Goal: Task Accomplishment & Management: Manage account settings

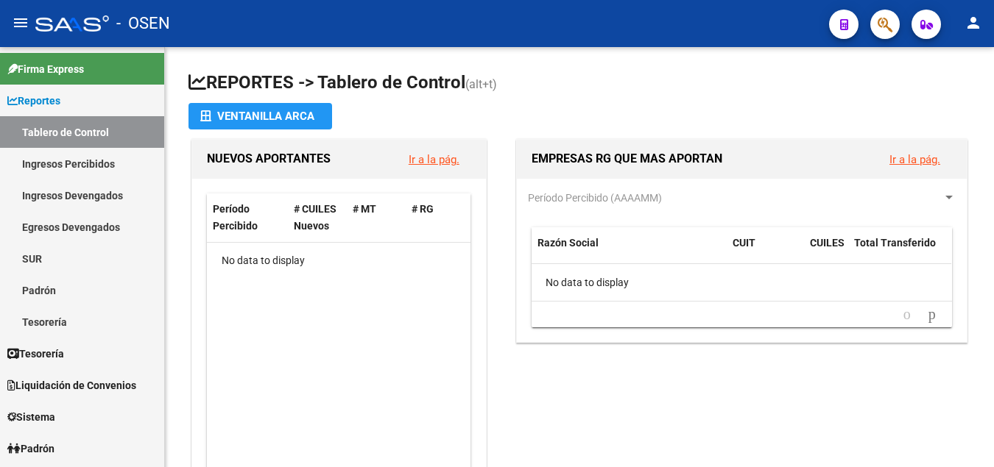
click at [188, 325] on div "NUEVOS APORTANTES Ir a la pág. Período Percibido # CUILES Nuevos # MT # RG No d…" at bounding box center [338, 321] width 301 height 365
click at [57, 350] on span "Tesorería" at bounding box center [35, 354] width 57 height 16
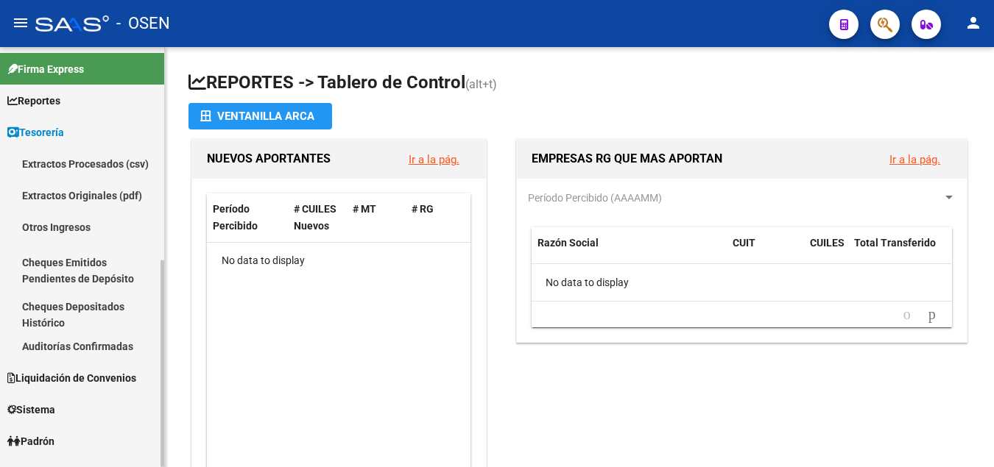
click at [49, 409] on span "Sistema" at bounding box center [31, 410] width 48 height 16
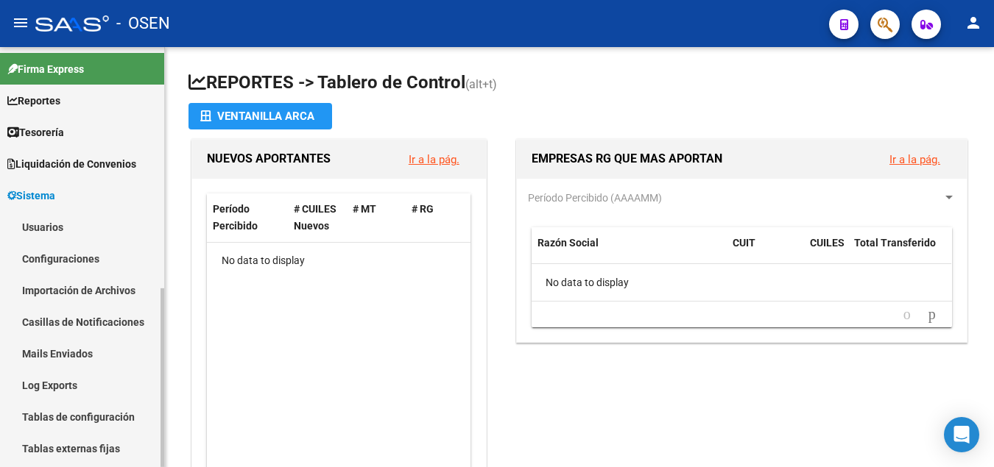
click at [66, 258] on link "Configuraciones" at bounding box center [82, 259] width 164 height 32
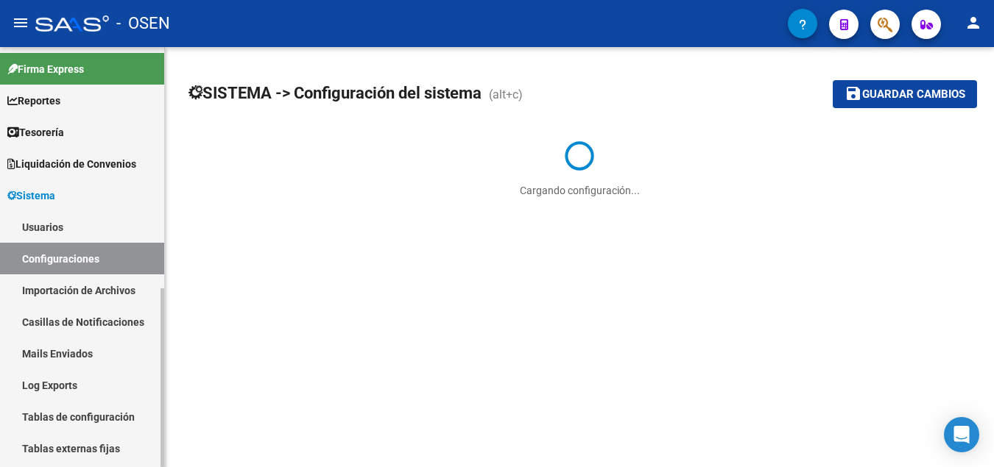
click at [75, 269] on link "Configuraciones" at bounding box center [82, 259] width 164 height 32
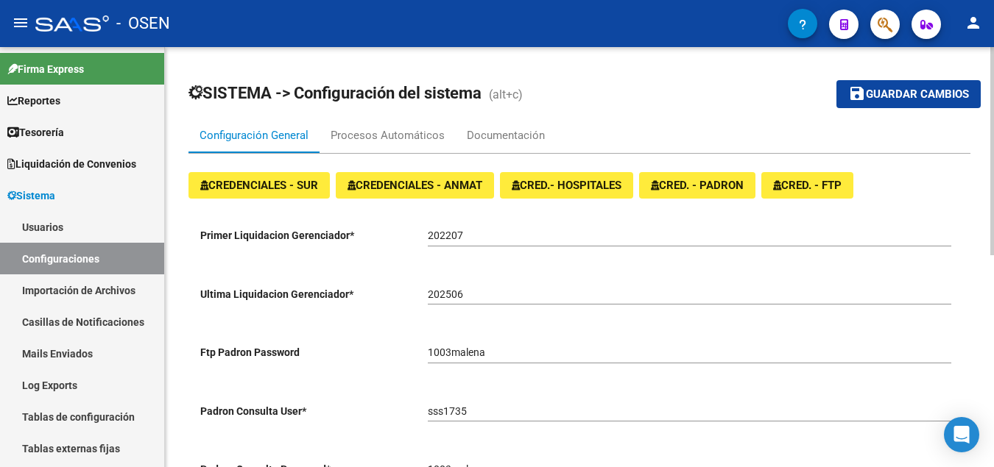
click at [452, 291] on input "202506" at bounding box center [689, 295] width 523 height 13
type input "202507"
click at [908, 89] on span "Guardar cambios" at bounding box center [917, 94] width 103 height 13
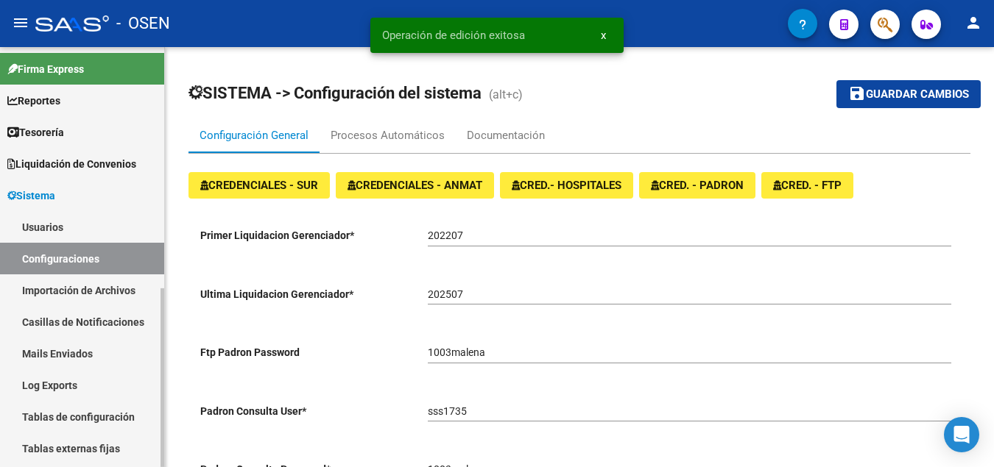
click at [71, 167] on span "Liquidación de Convenios" at bounding box center [71, 164] width 129 height 16
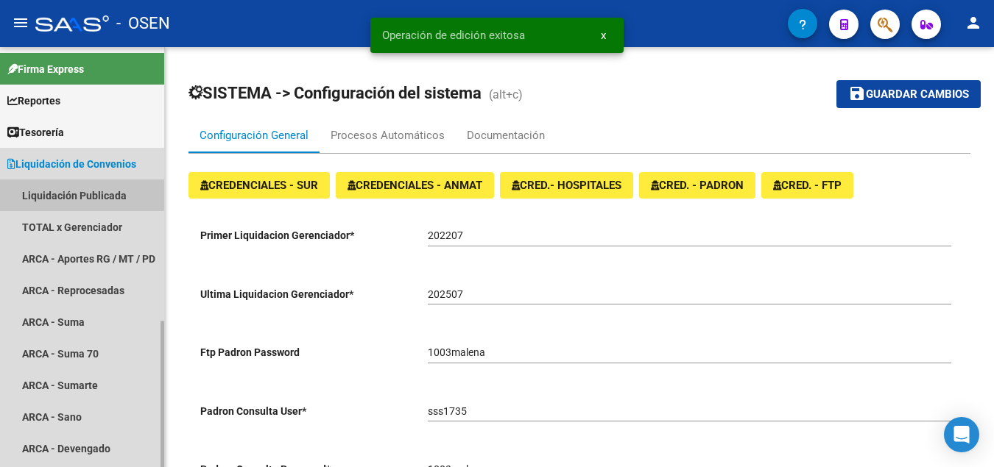
click at [80, 191] on link "Liquidación Publicada" at bounding box center [82, 196] width 164 height 32
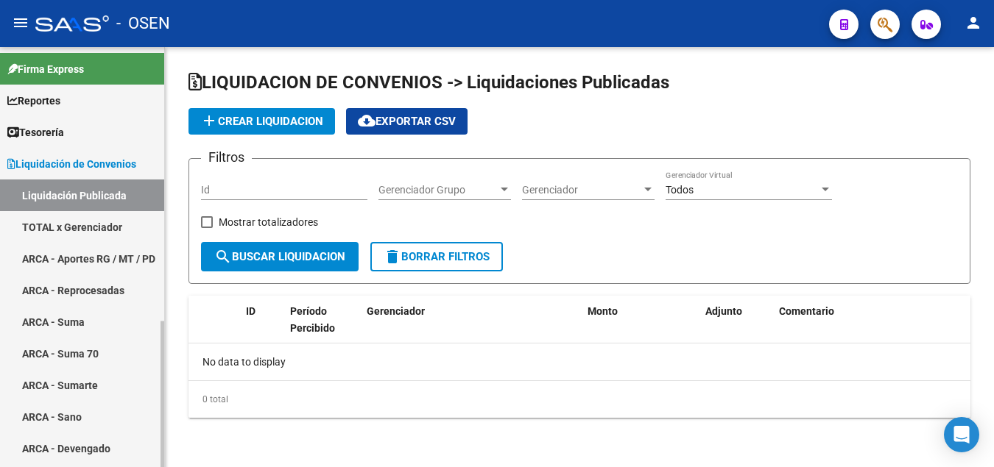
checkbox input "true"
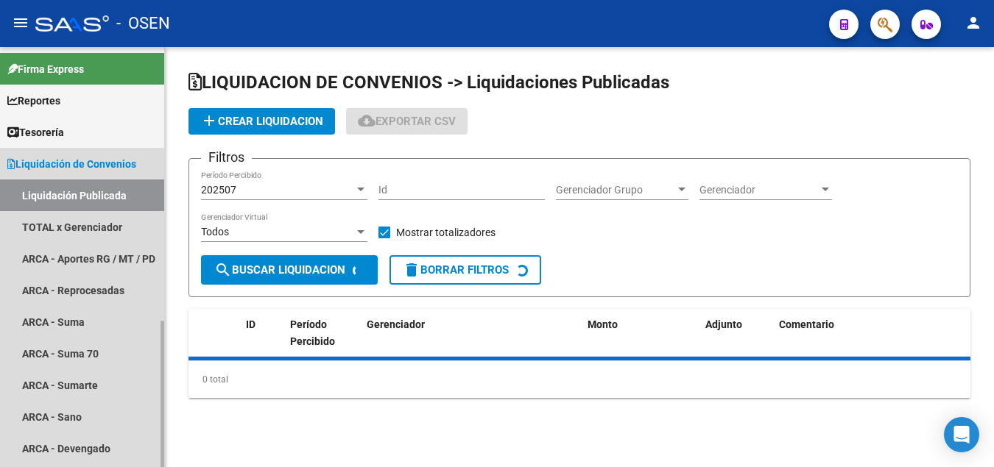
click at [80, 191] on link "Liquidación Publicada" at bounding box center [82, 196] width 164 height 32
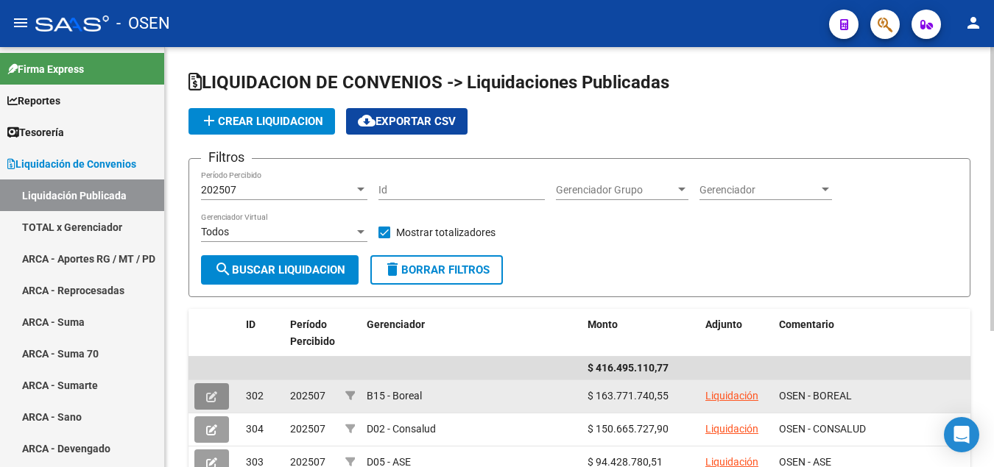
click at [215, 400] on icon at bounding box center [211, 397] width 11 height 11
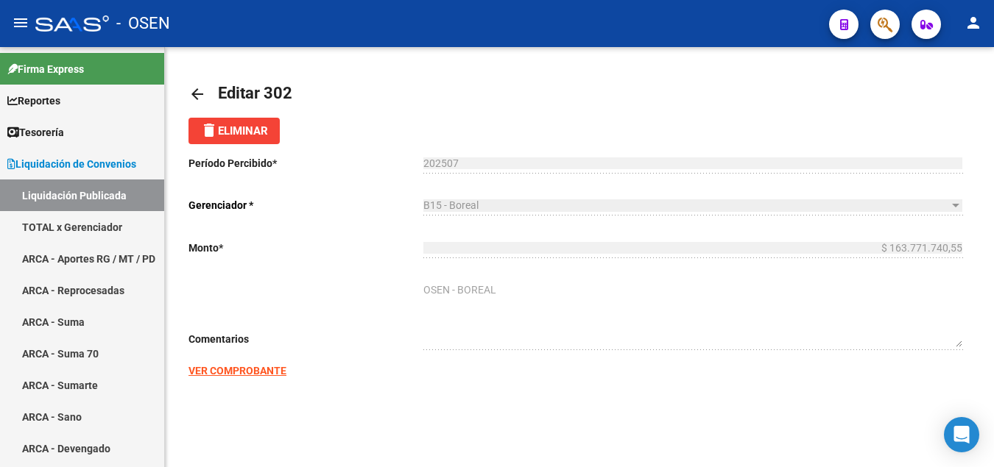
click at [233, 130] on span "delete Eliminar" at bounding box center [234, 130] width 68 height 13
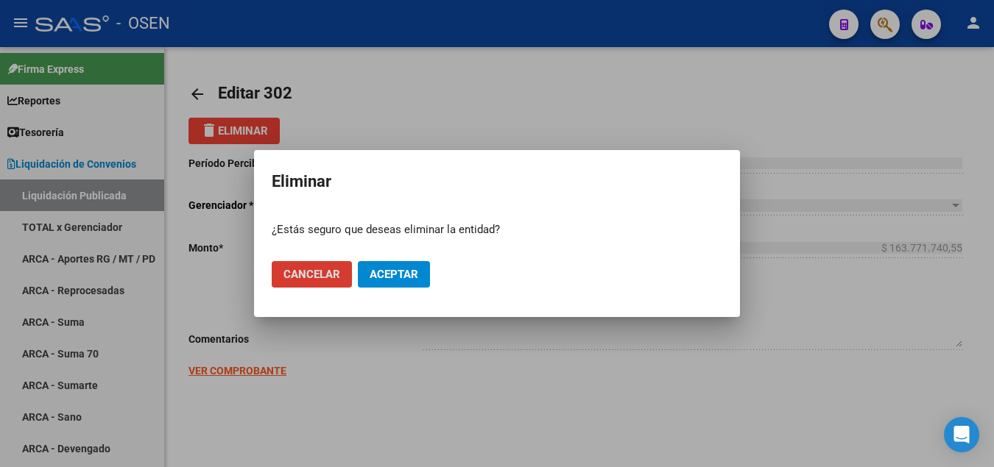
click at [385, 277] on span "Aceptar" at bounding box center [394, 274] width 49 height 13
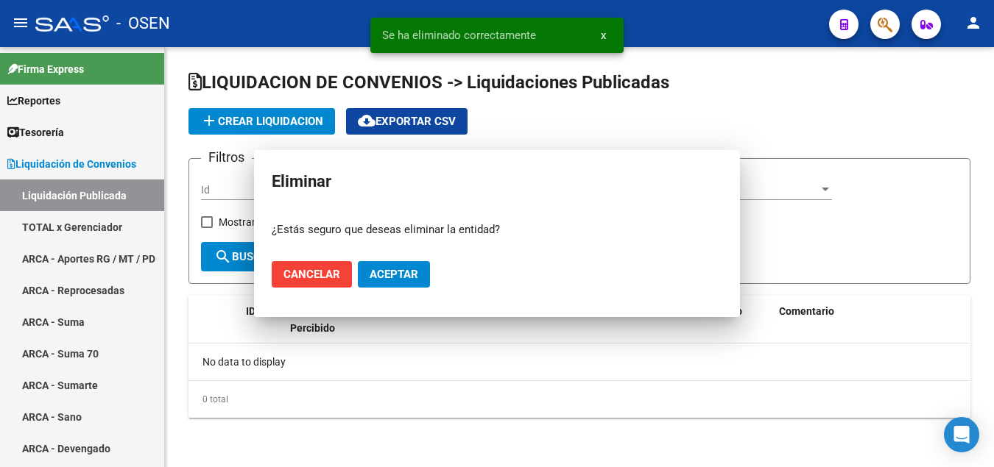
checkbox input "true"
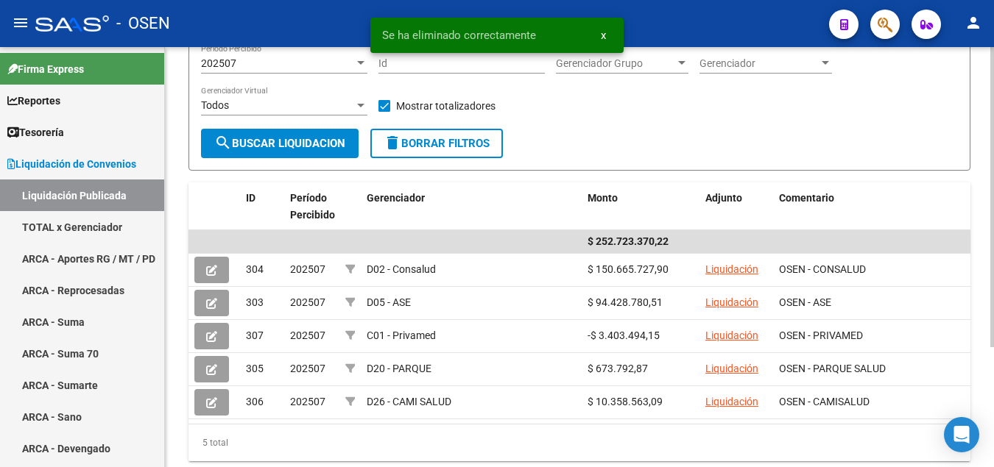
scroll to position [168, 0]
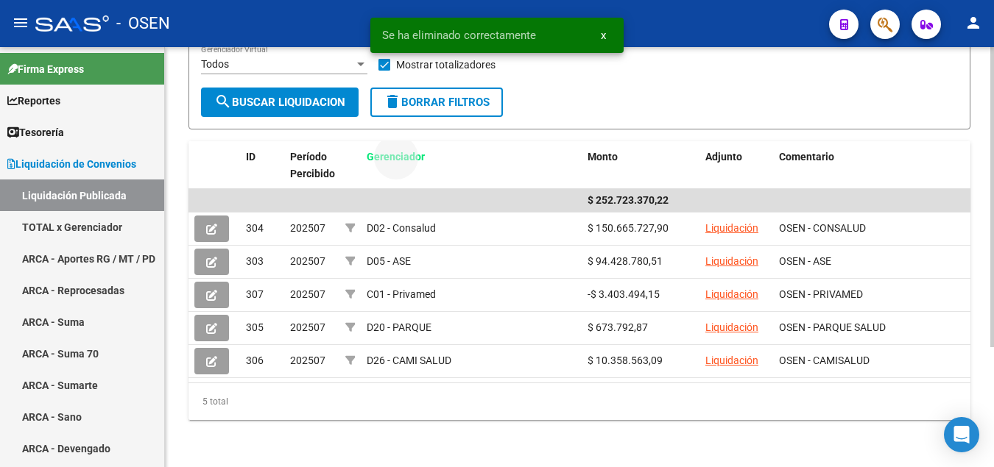
drag, startPoint x: 361, startPoint y: 344, endPoint x: 293, endPoint y: 399, distance: 87.4
click at [293, 189] on datatable-header "ID Período Percibido Gerenciador Monto Adjunto Comentario" at bounding box center [579, 165] width 782 height 48
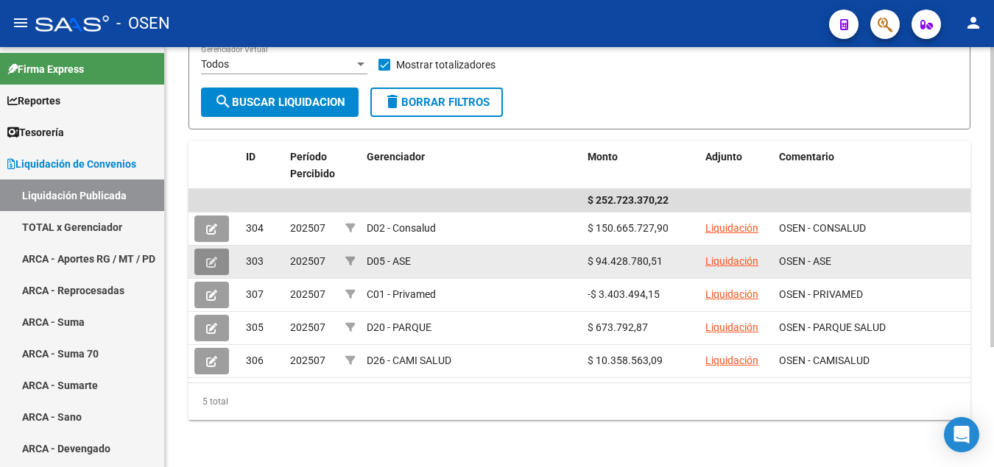
click at [215, 269] on button at bounding box center [211, 262] width 35 height 27
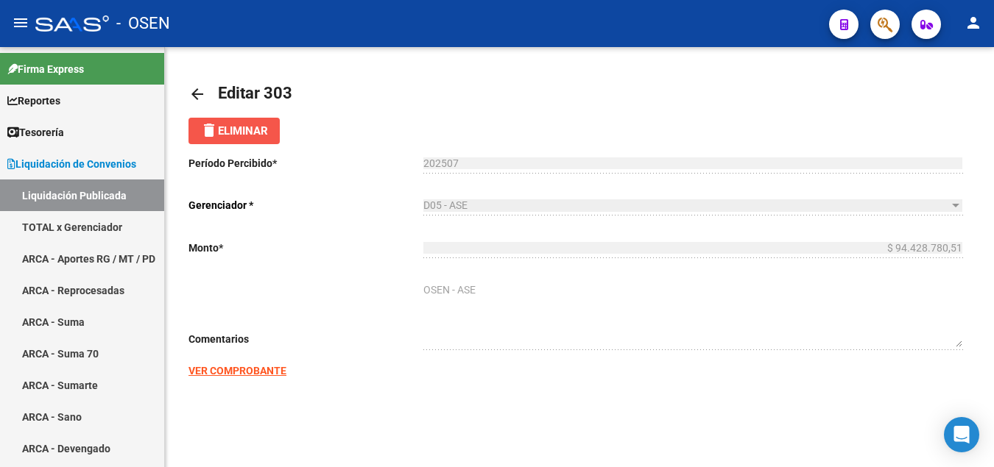
click at [236, 139] on button "delete Eliminar" at bounding box center [233, 131] width 91 height 27
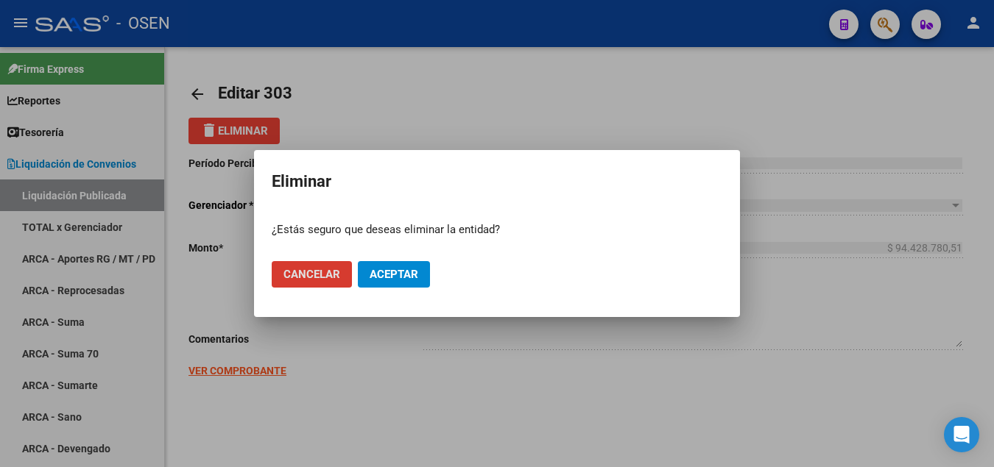
click at [381, 272] on span "Aceptar" at bounding box center [394, 274] width 49 height 13
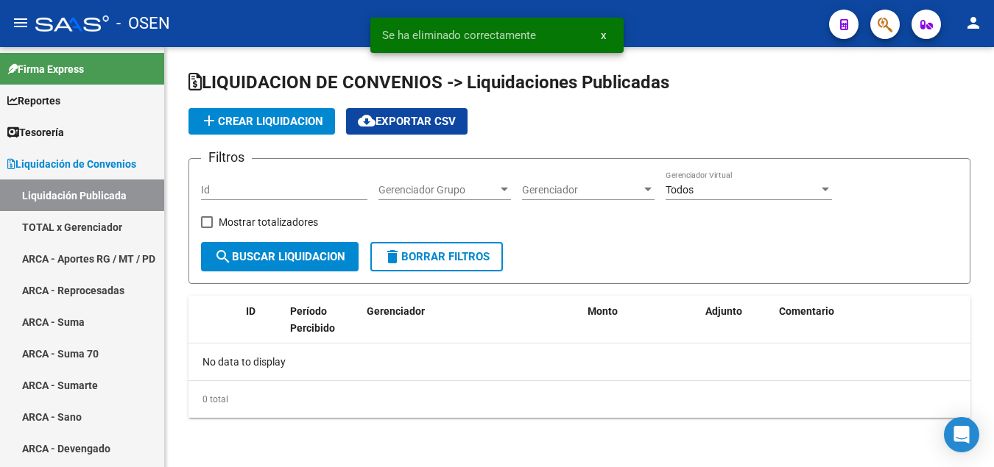
checkbox input "true"
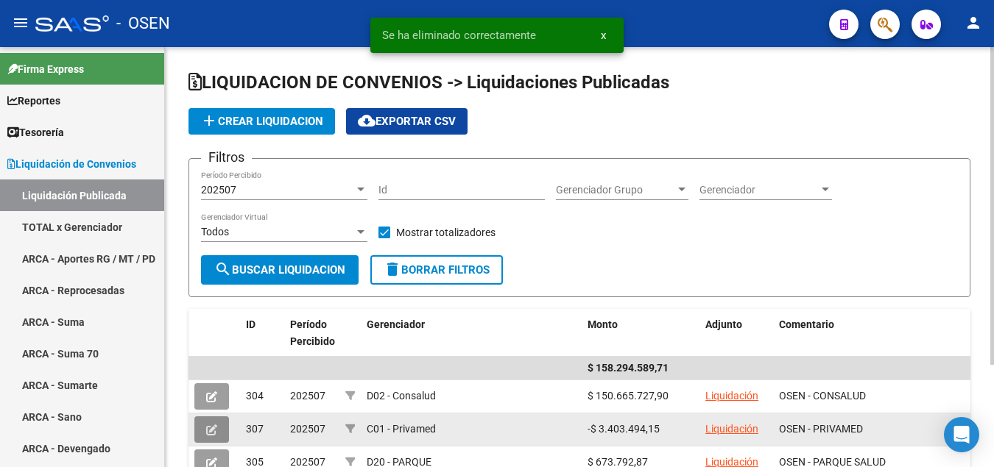
click at [209, 434] on icon at bounding box center [211, 430] width 11 height 11
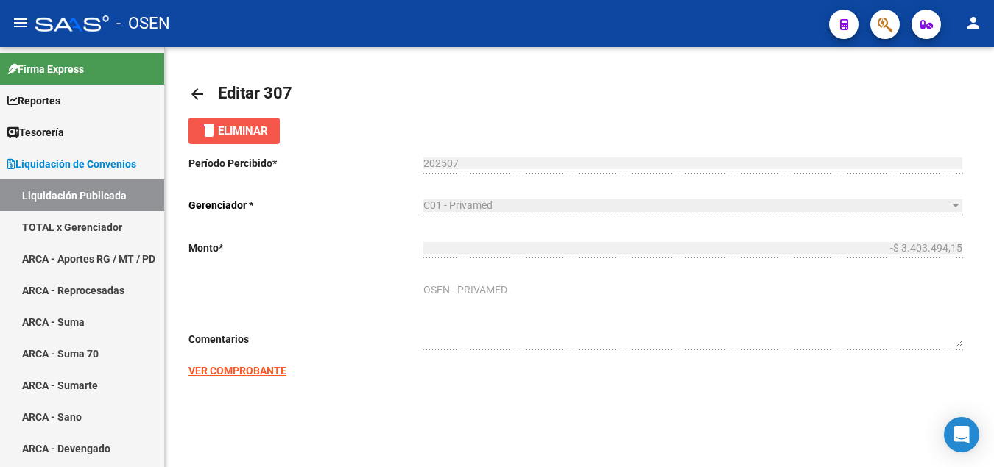
click at [244, 130] on span "delete Eliminar" at bounding box center [234, 130] width 68 height 13
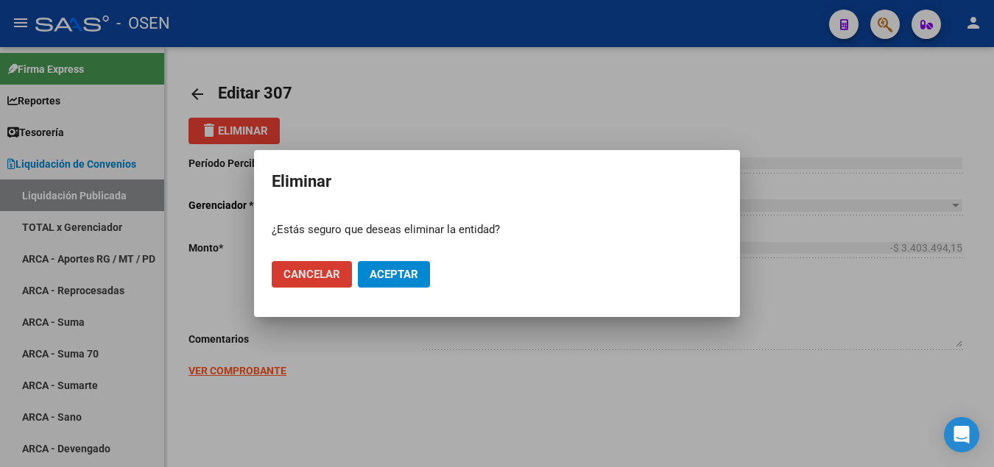
click at [383, 269] on span "Aceptar" at bounding box center [394, 274] width 49 height 13
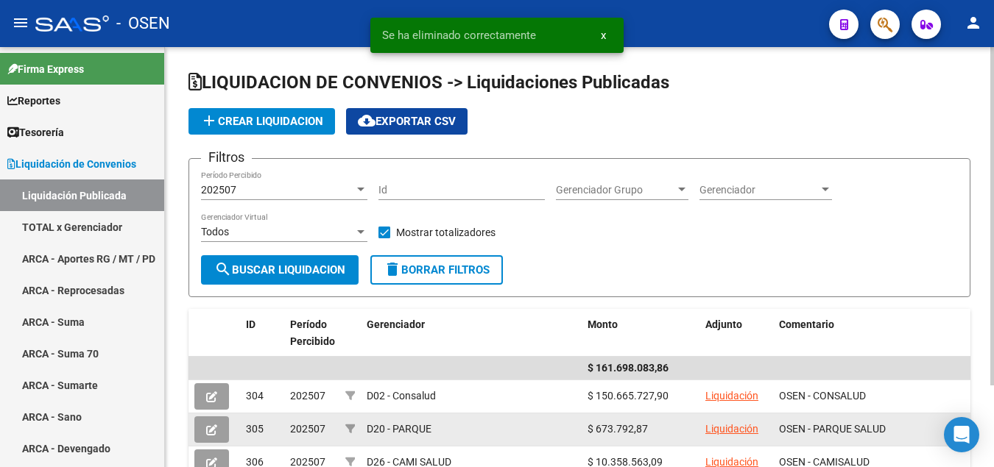
click at [209, 430] on icon at bounding box center [211, 430] width 11 height 11
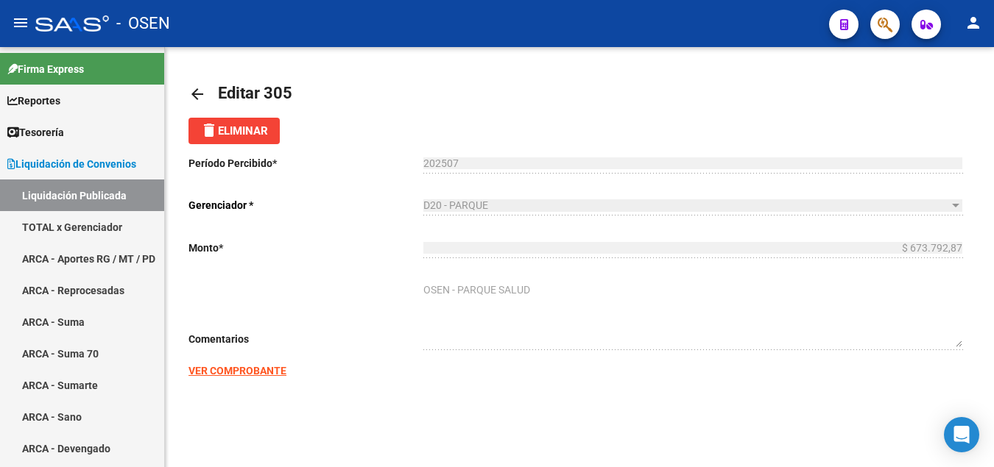
click at [253, 130] on span "delete Eliminar" at bounding box center [234, 130] width 68 height 13
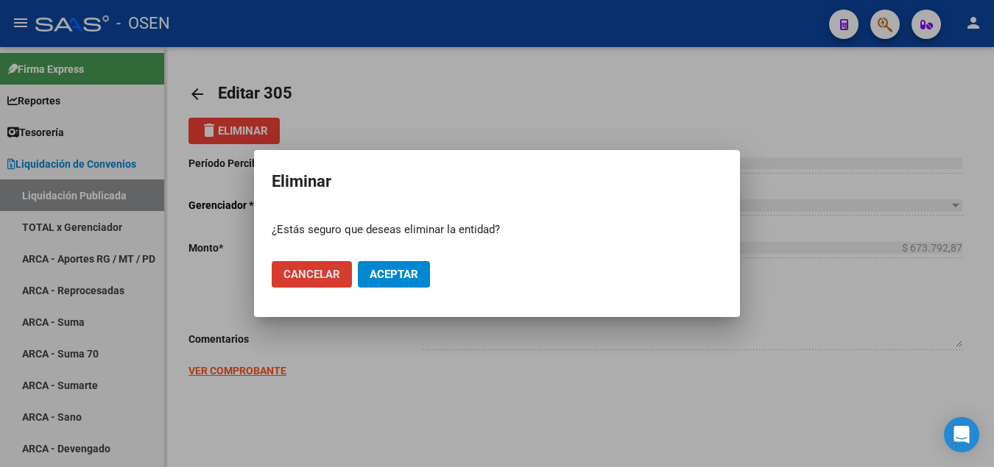
click at [320, 210] on mat-dialog-container "Eliminar ¿Estás seguro que deseas eliminar la entidad? Cancelar Aceptar" at bounding box center [497, 233] width 486 height 167
drag, startPoint x: 320, startPoint y: 210, endPoint x: 375, endPoint y: 265, distance: 78.1
click at [375, 265] on mat-dialog-container "Eliminar ¿Estás seguro que deseas eliminar la entidad? Cancelar Aceptar" at bounding box center [497, 233] width 486 height 167
click at [405, 269] on span "Aceptar" at bounding box center [394, 274] width 49 height 13
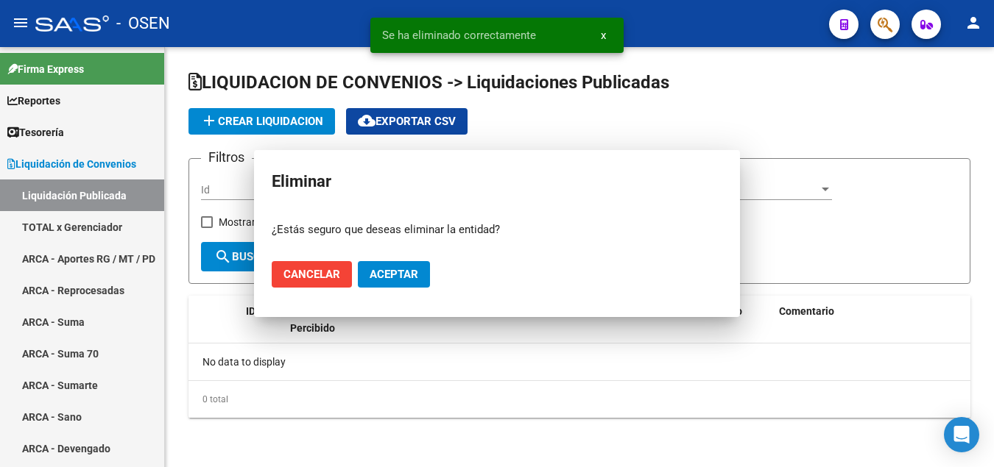
checkbox input "true"
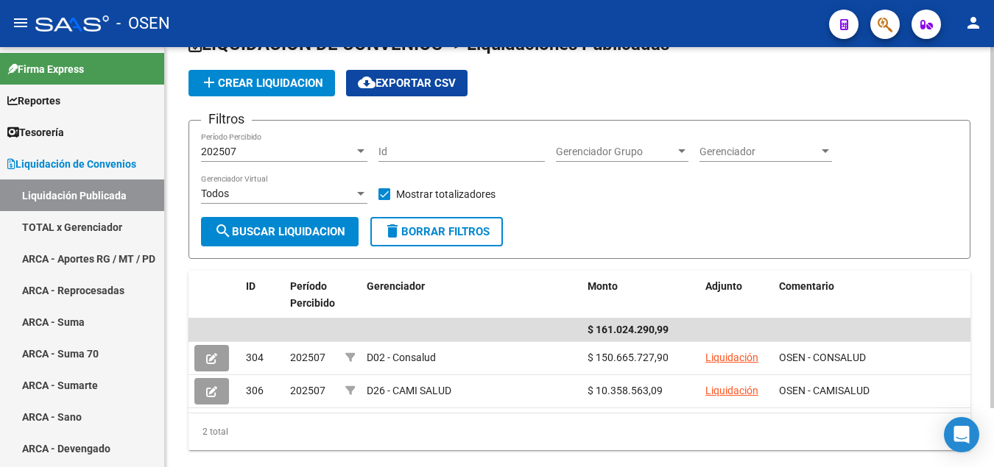
scroll to position [68, 0]
